Goal: Navigation & Orientation: Find specific page/section

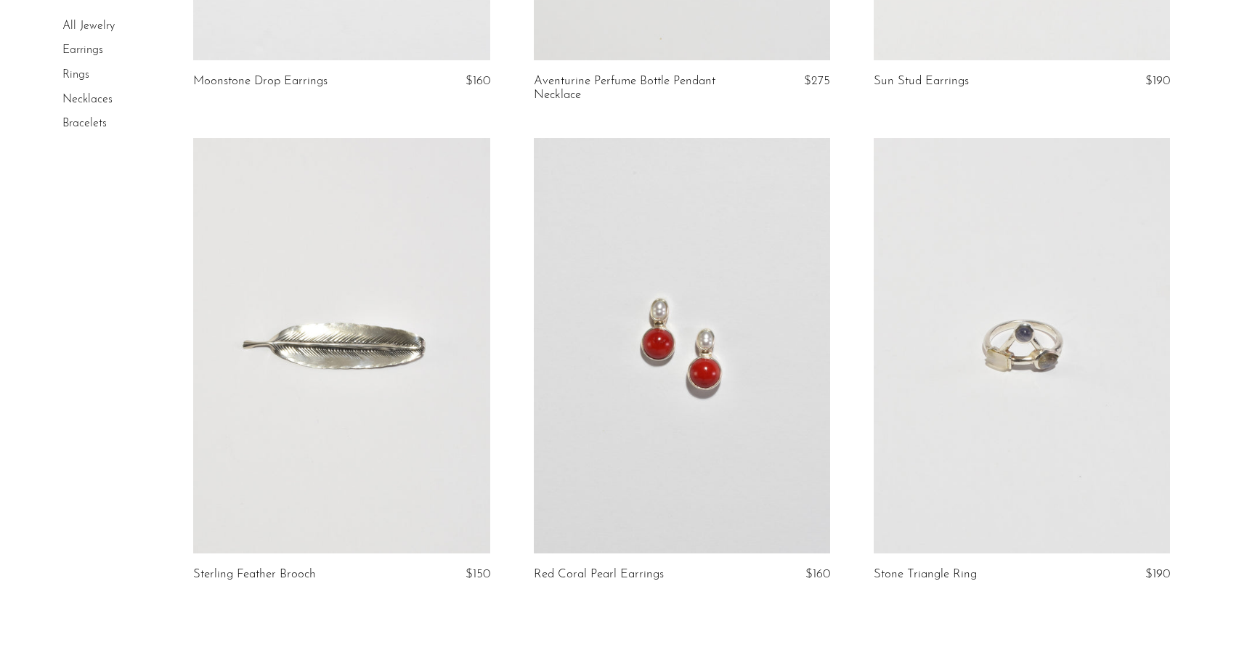
scroll to position [5594, 0]
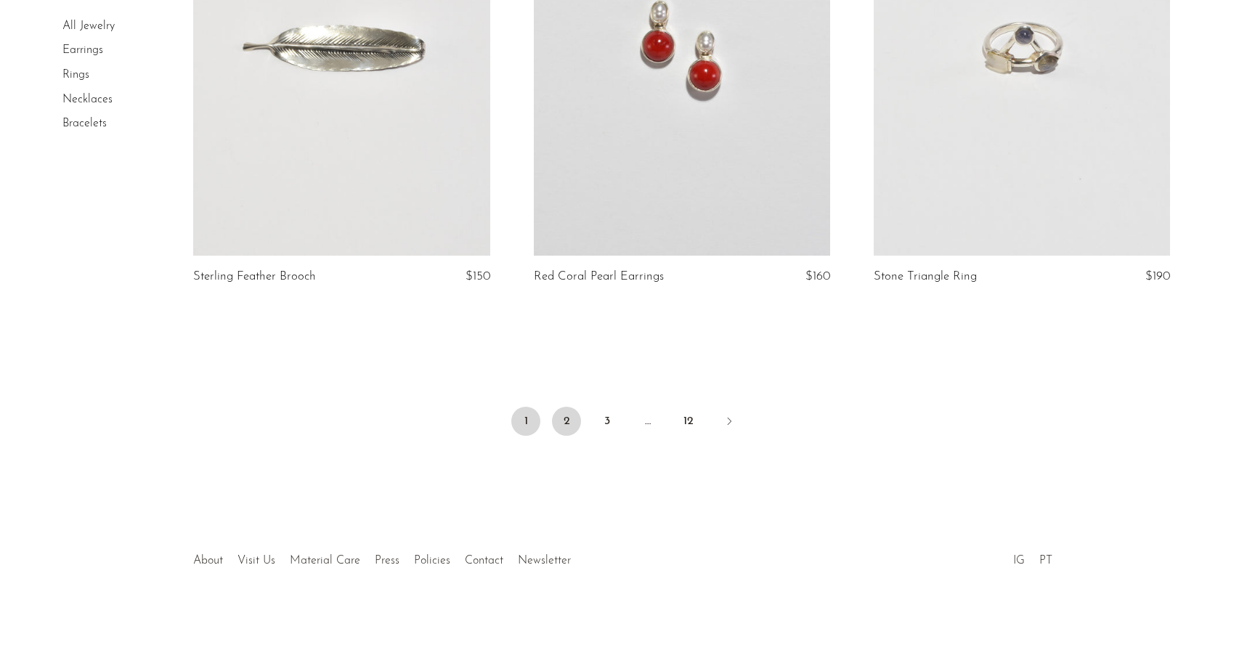
click at [573, 423] on link "2" at bounding box center [566, 421] width 29 height 29
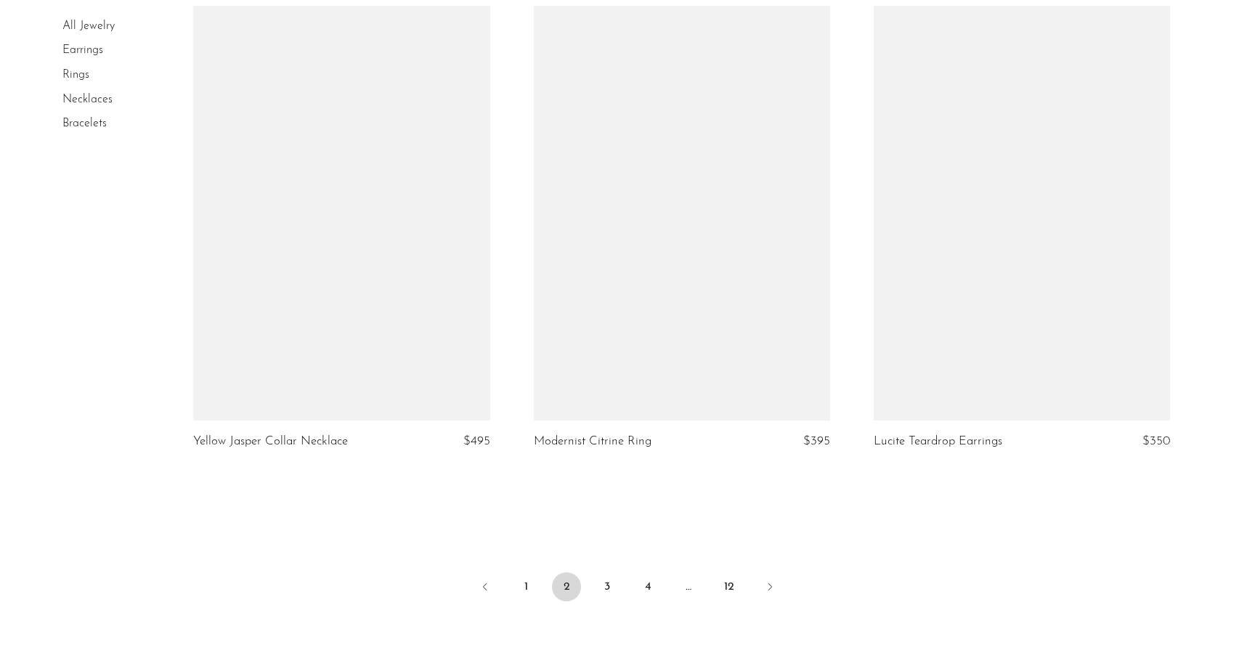
scroll to position [5406, 0]
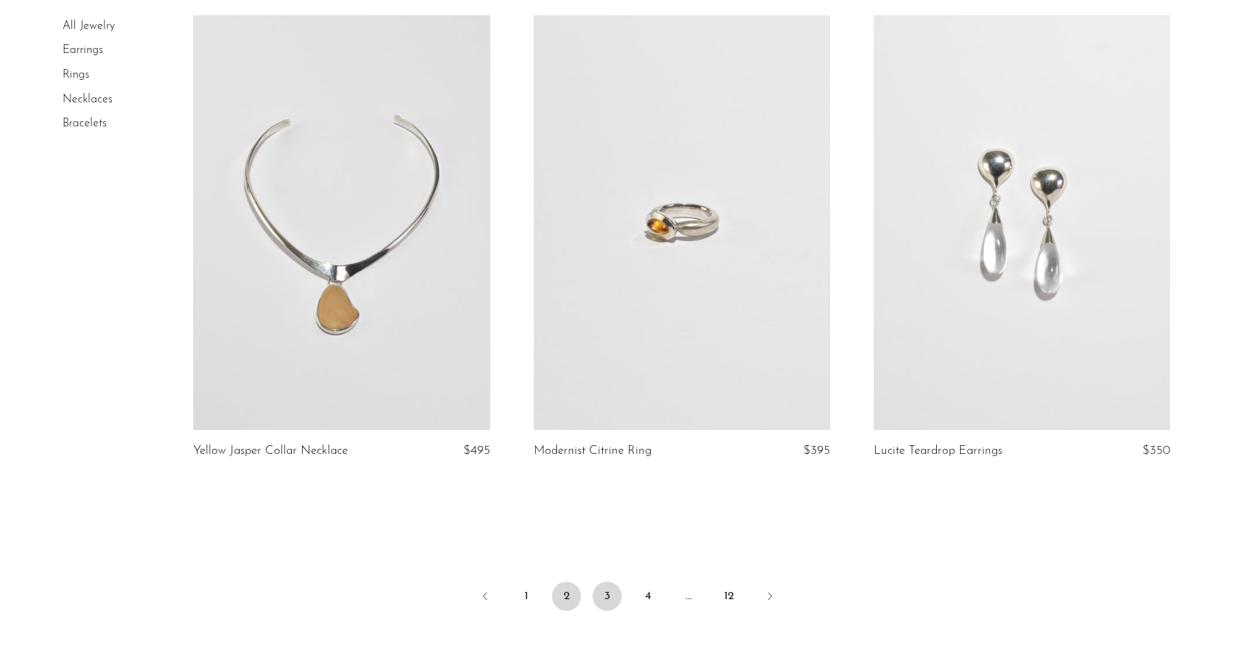
click at [601, 604] on link "3" at bounding box center [607, 596] width 29 height 29
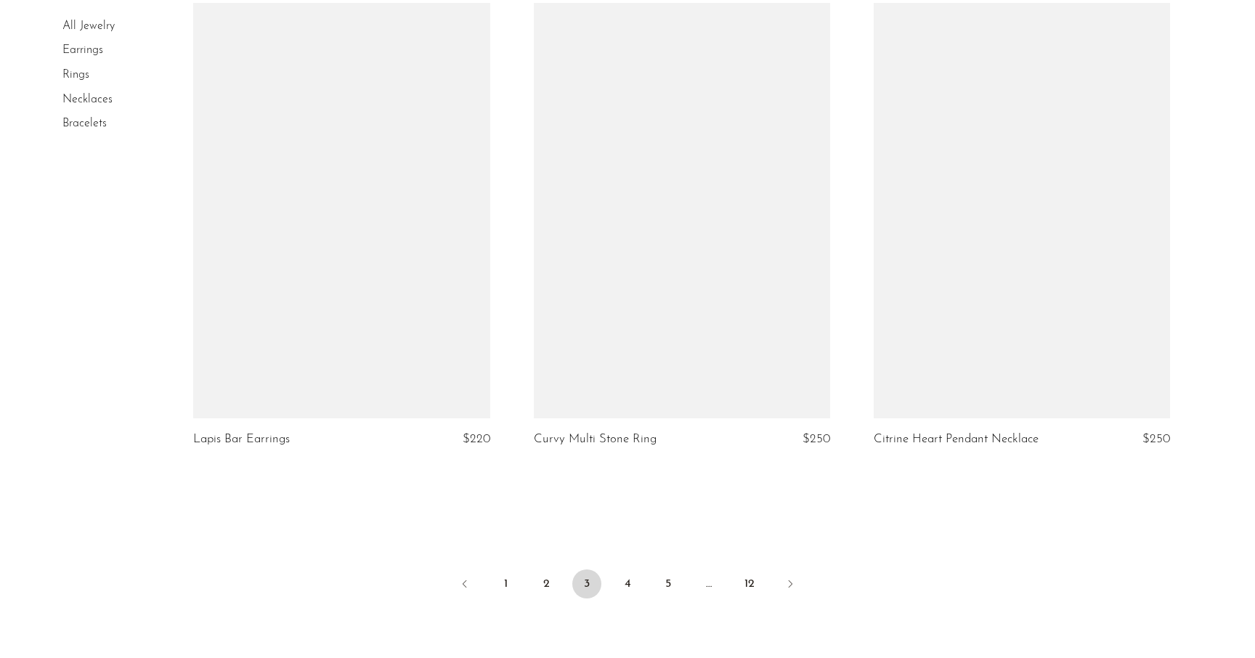
scroll to position [5467, 0]
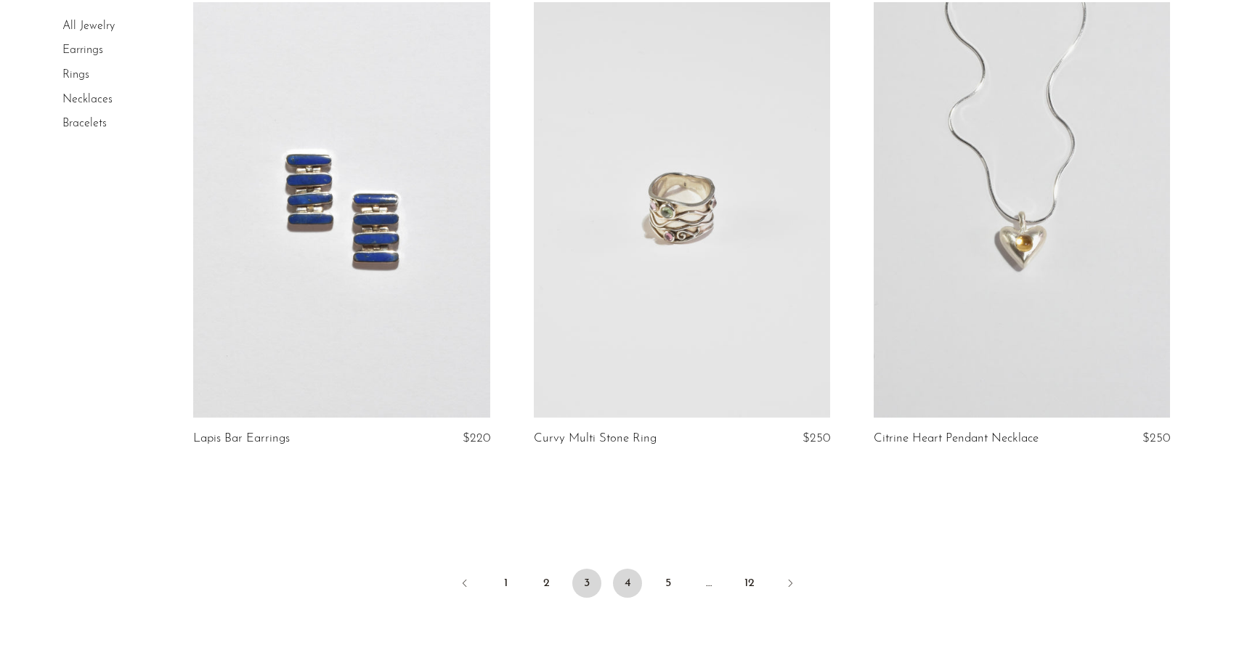
click at [623, 572] on link "4" at bounding box center [627, 583] width 29 height 29
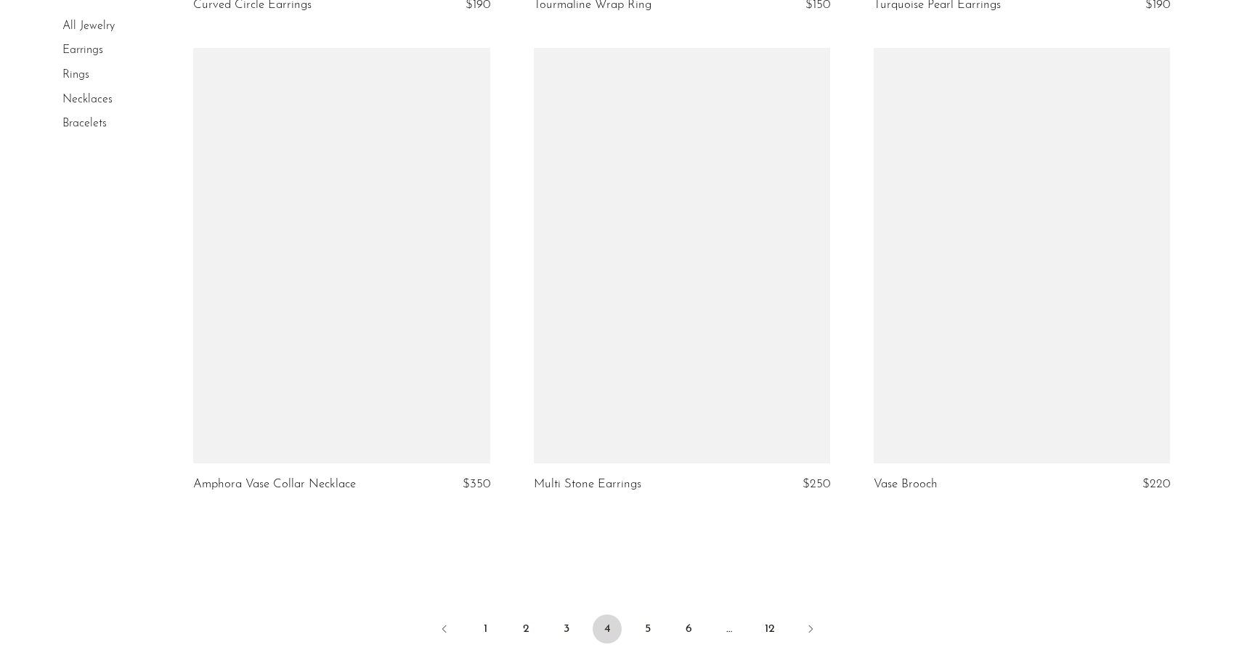
scroll to position [5371, 0]
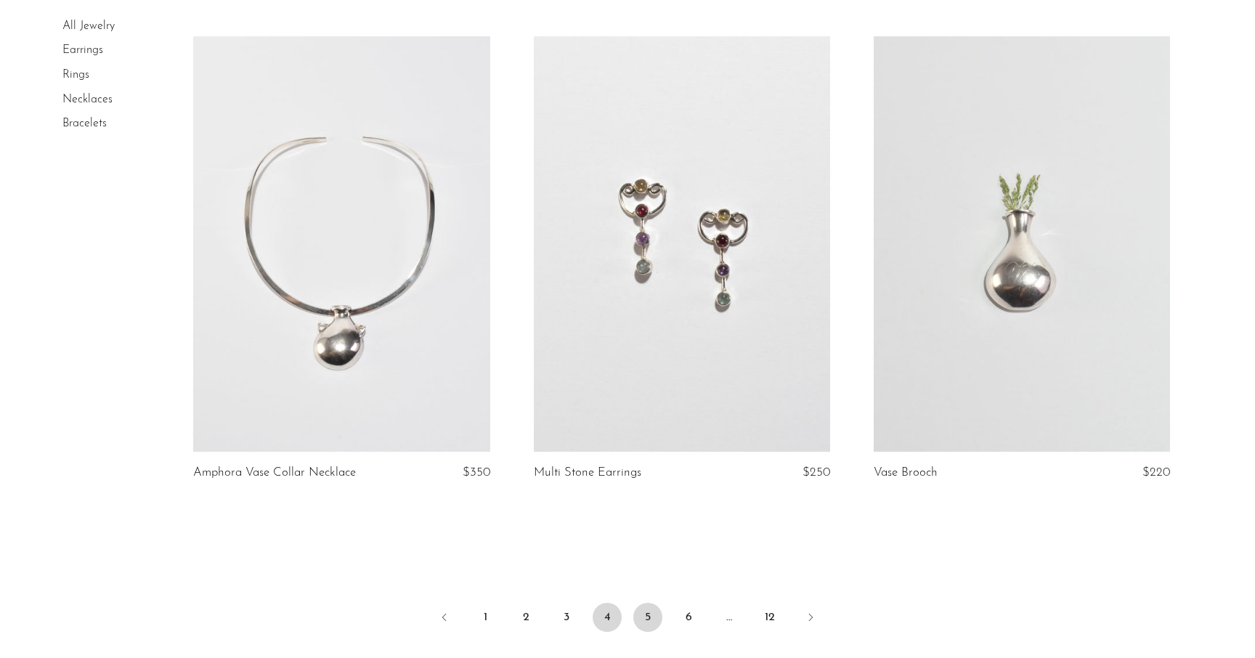
click at [648, 615] on link "5" at bounding box center [647, 617] width 29 height 29
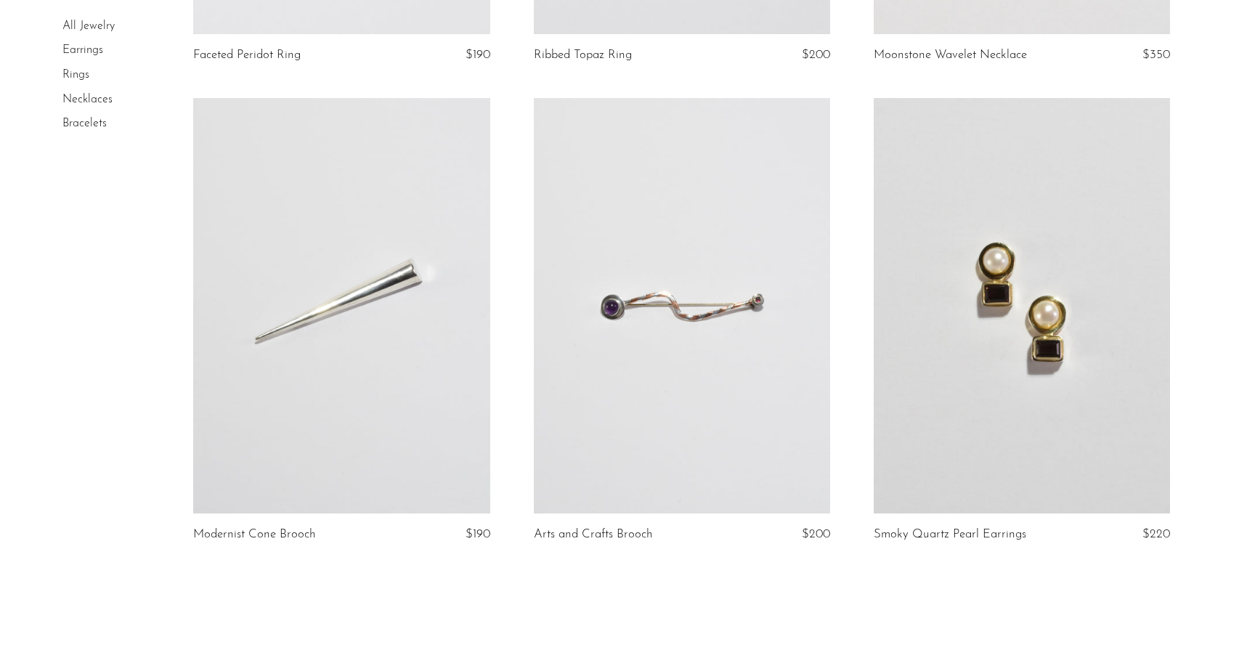
scroll to position [5632, 0]
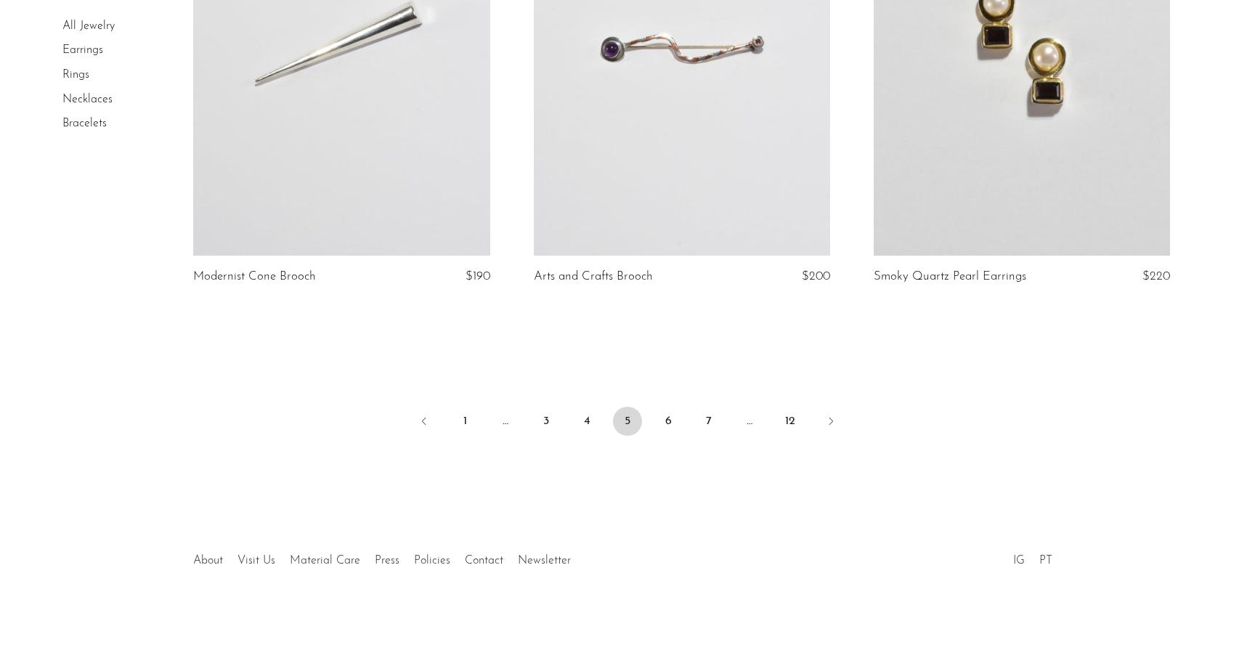
click at [674, 405] on ul "1 … 3 4 5 6 7 … 12" at bounding box center [628, 423] width 930 height 44
click at [673, 411] on link "6" at bounding box center [668, 421] width 29 height 29
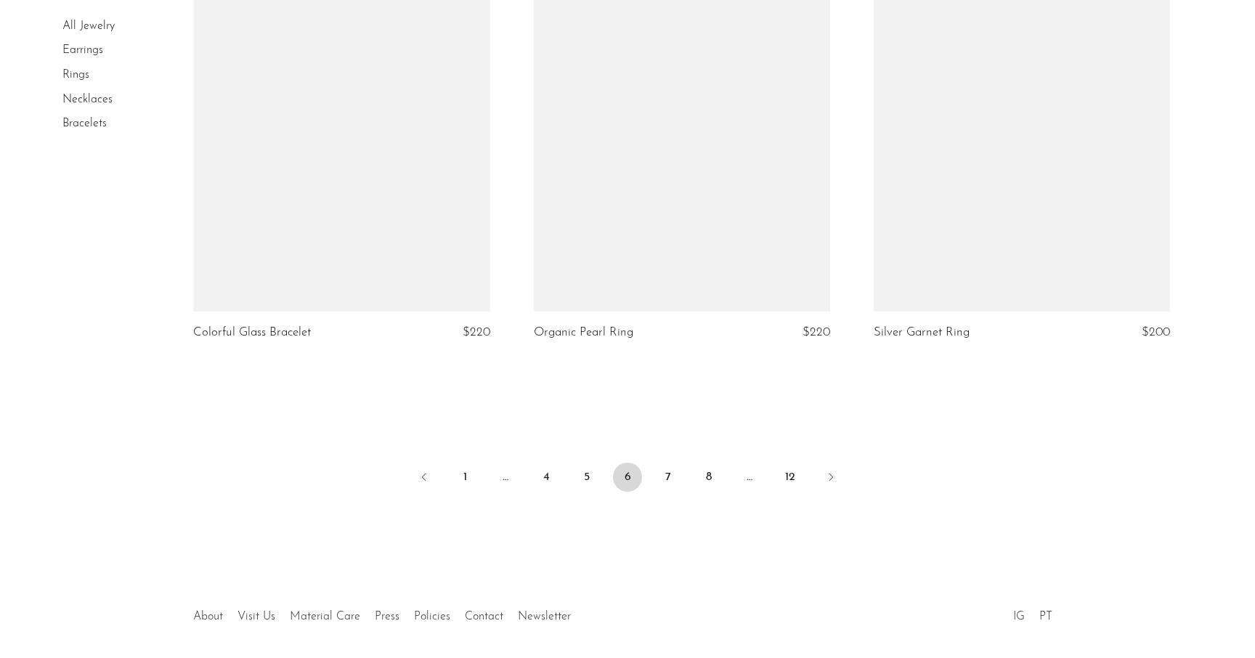
scroll to position [5530, 0]
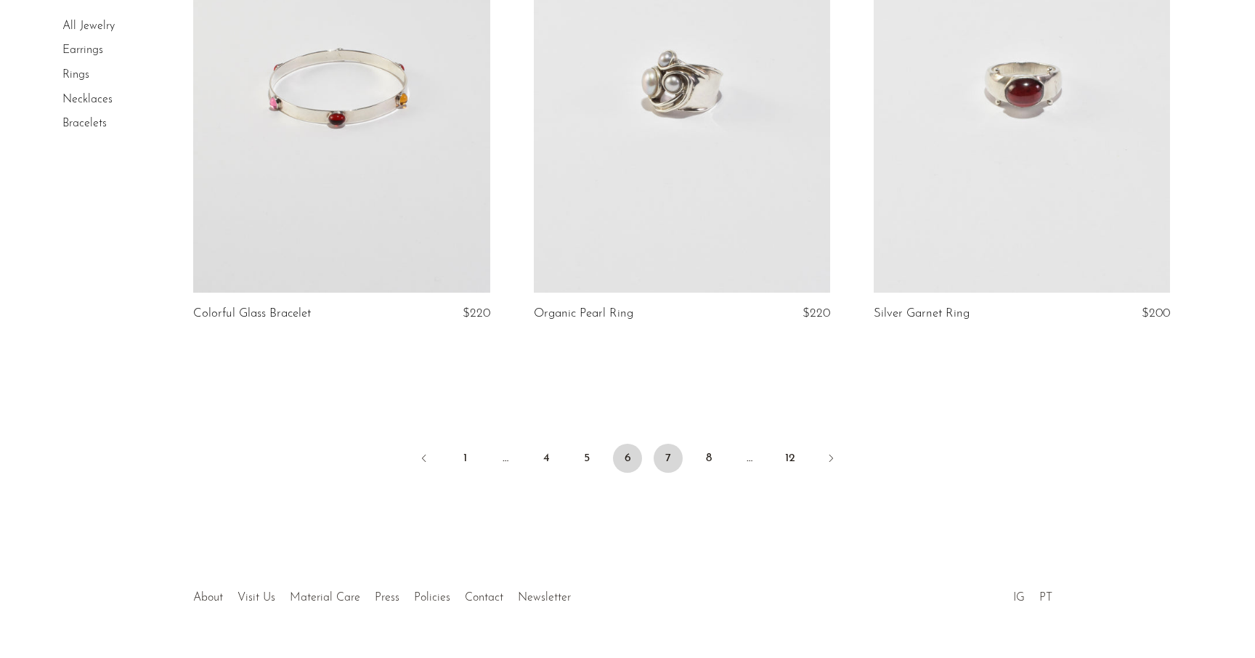
click at [662, 456] on link "7" at bounding box center [668, 458] width 29 height 29
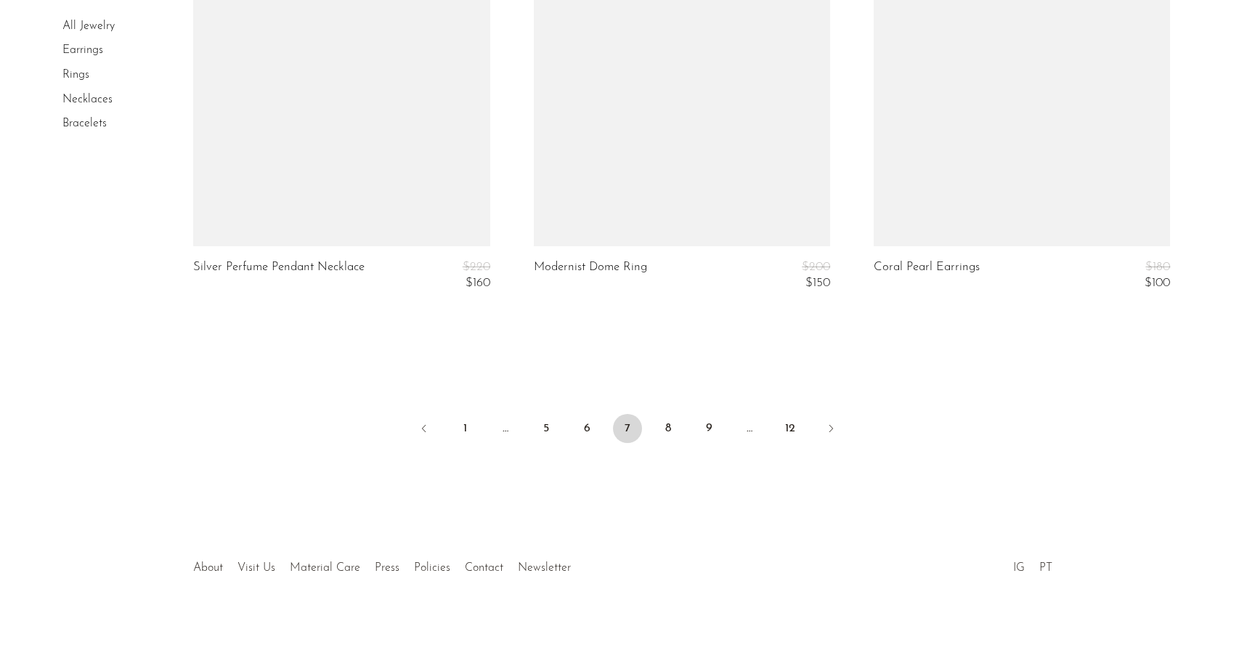
scroll to position [5676, 0]
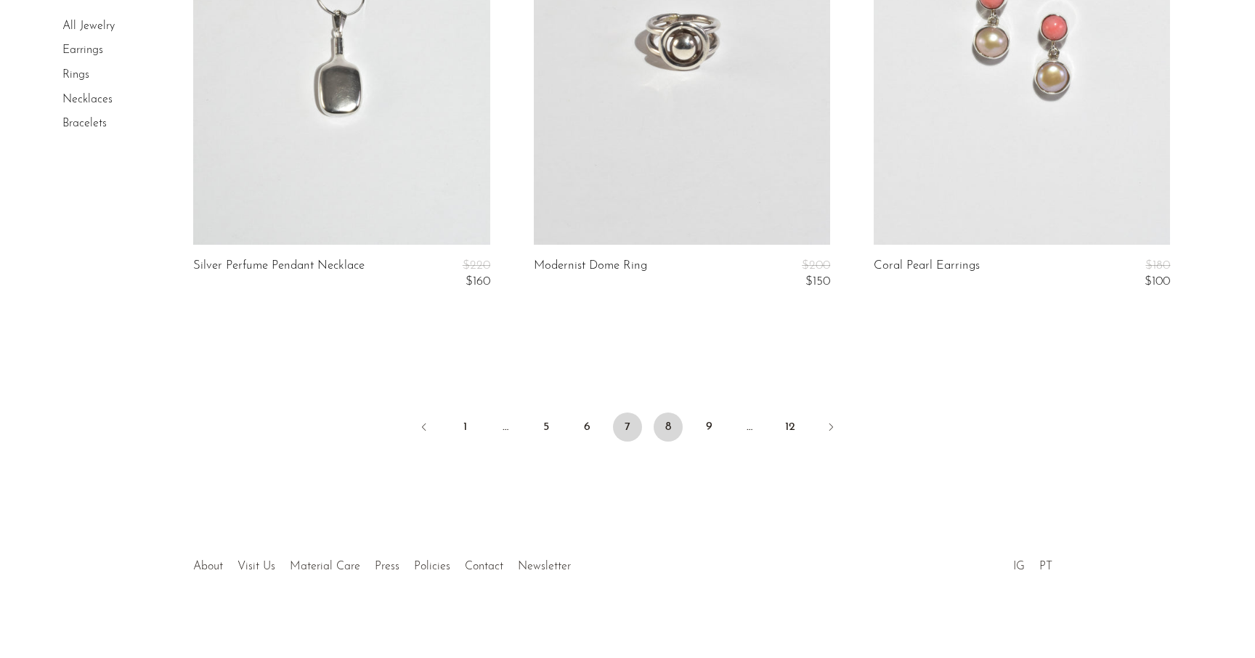
click at [665, 431] on link "8" at bounding box center [668, 427] width 29 height 29
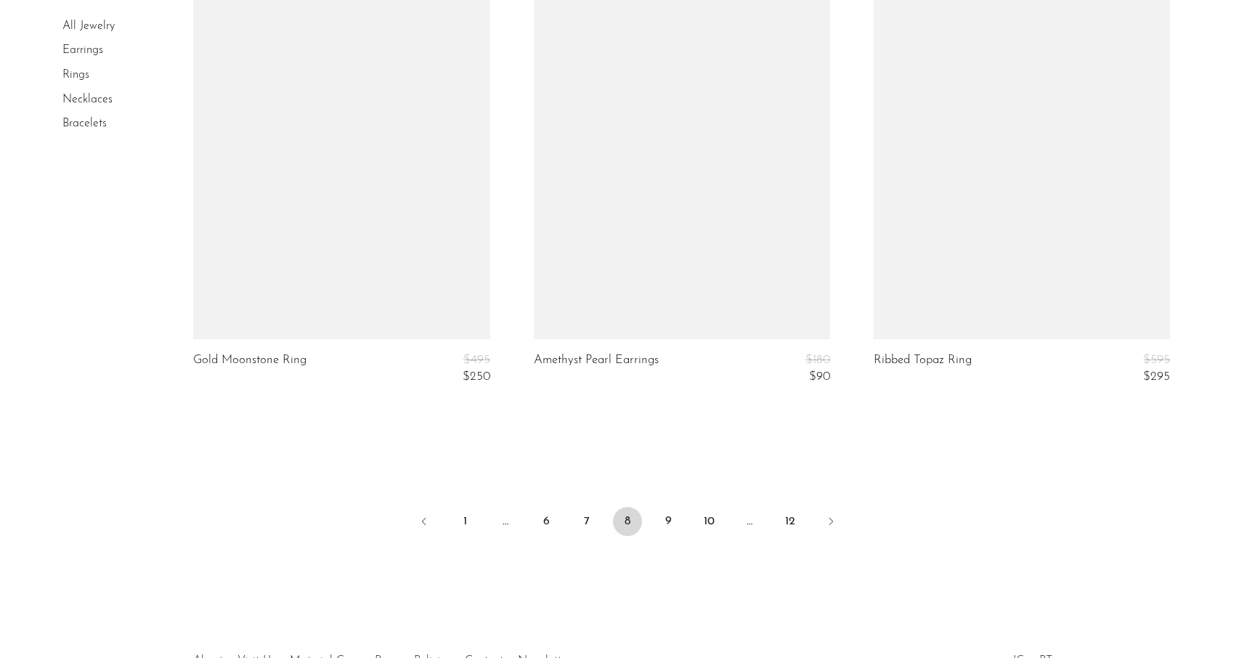
scroll to position [5763, 0]
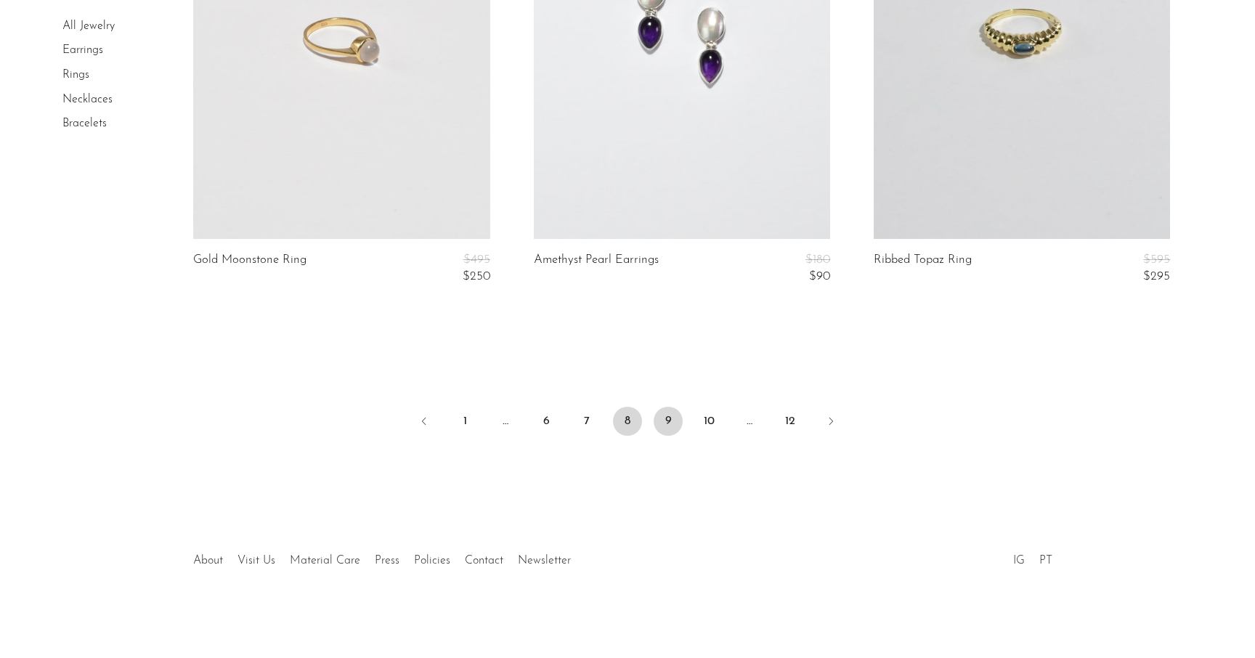
click at [670, 427] on link "9" at bounding box center [668, 421] width 29 height 29
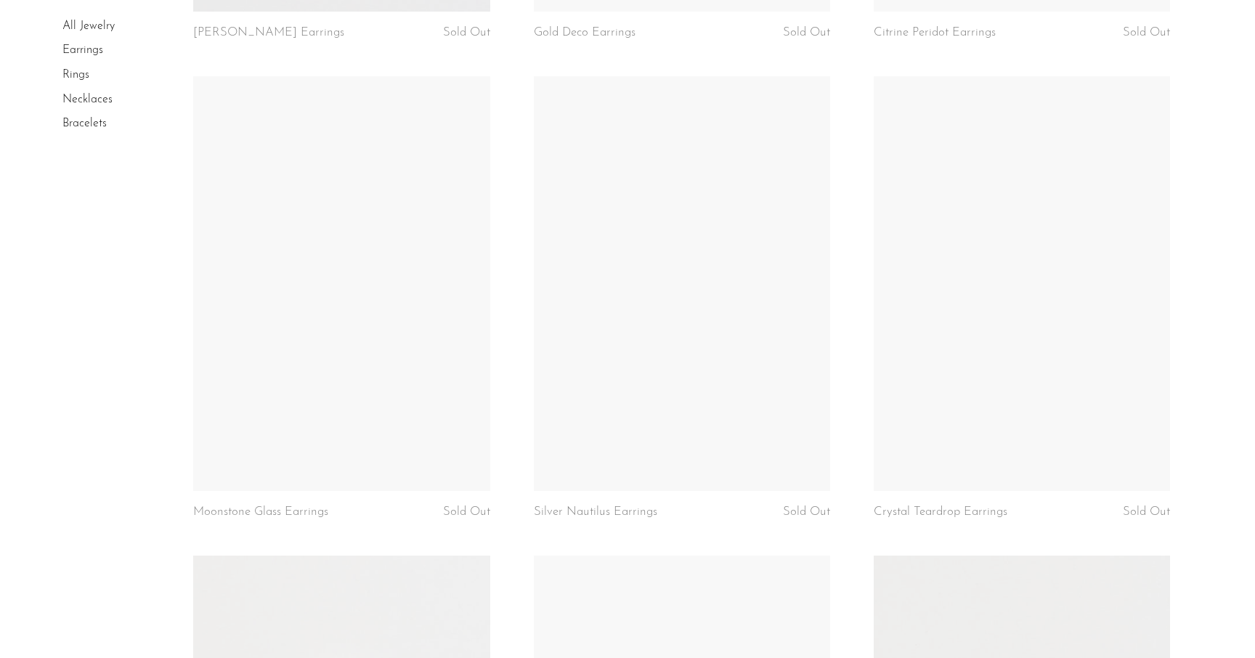
scroll to position [3833, 0]
